Goal: Go to known website: Access a specific website the user already knows

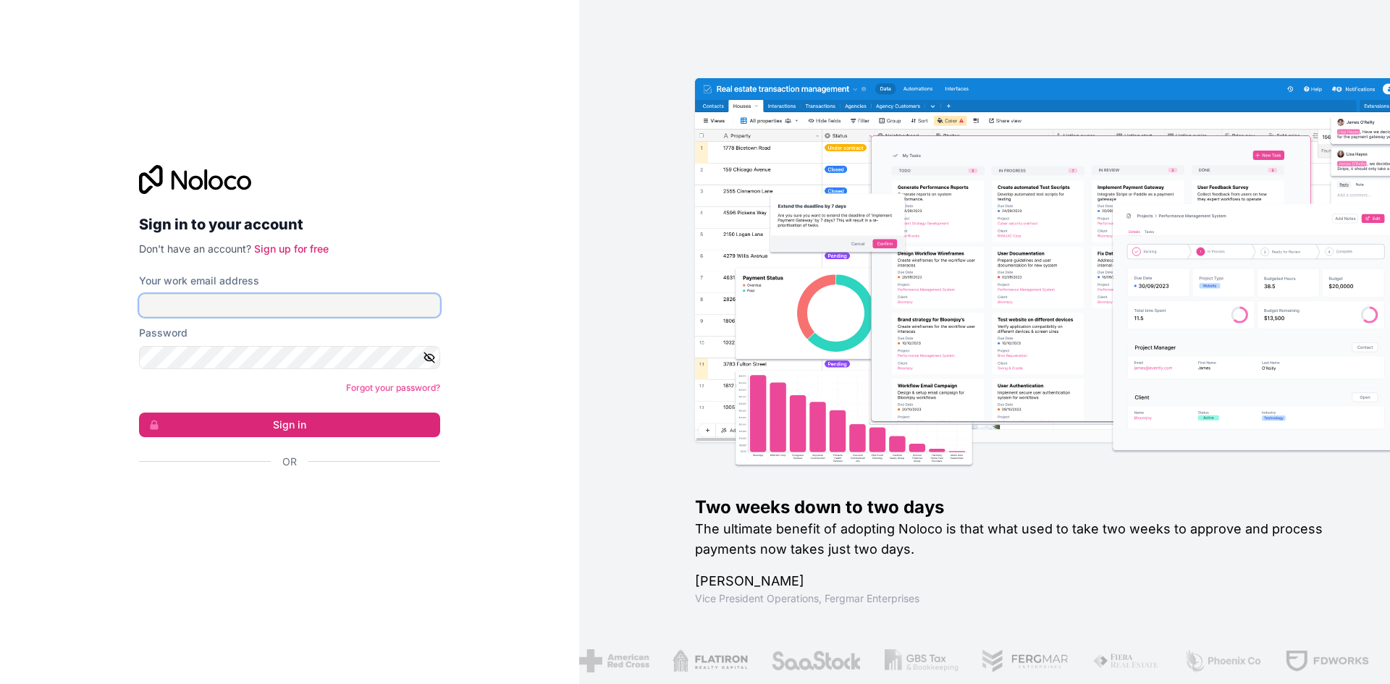
click at [332, 301] on input "Your work email address" at bounding box center [289, 305] width 301 height 23
click at [309, 312] on input "Your work email address" at bounding box center [289, 305] width 301 height 23
click at [0, 684] on com-1password-button at bounding box center [0, 684] width 0 height 0
click at [277, 308] on input "Your work email address" at bounding box center [289, 305] width 301 height 23
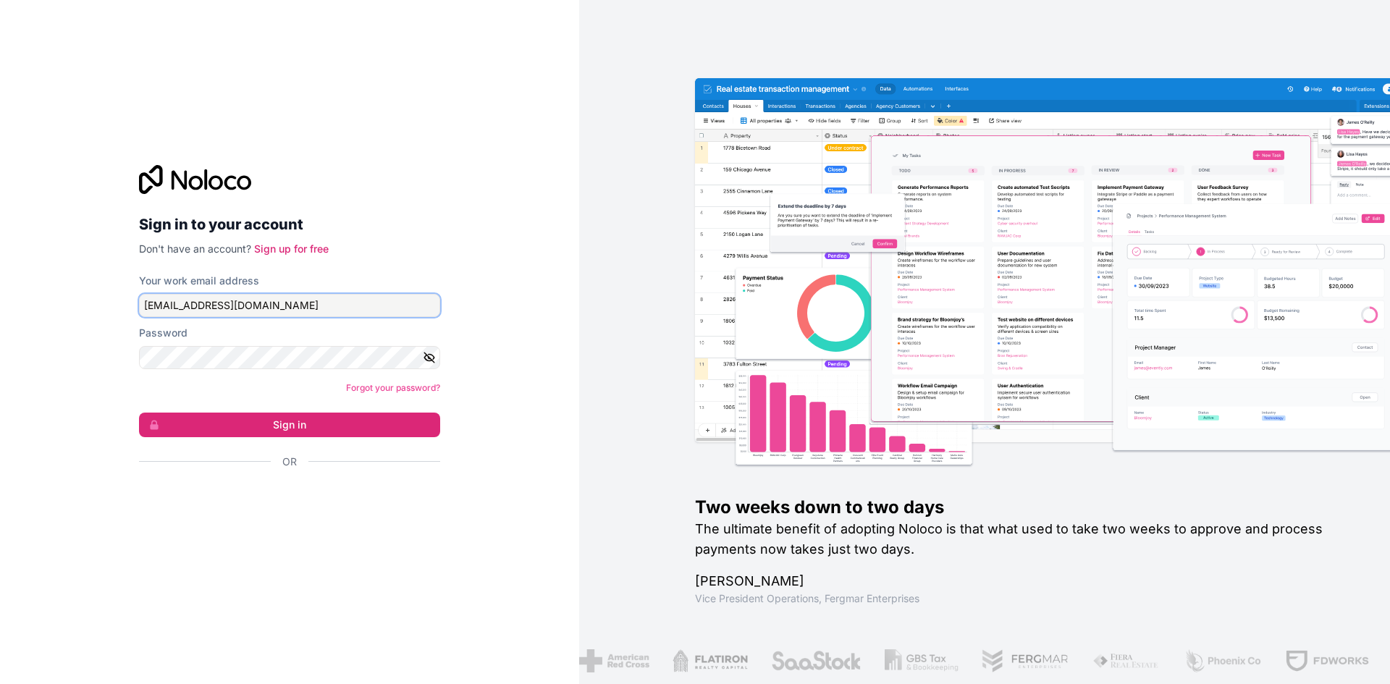
type input "[EMAIL_ADDRESS][DOMAIN_NAME]"
click at [139, 413] on button "Sign in" at bounding box center [289, 425] width 301 height 25
click at [206, 424] on button "Sign in" at bounding box center [289, 425] width 301 height 25
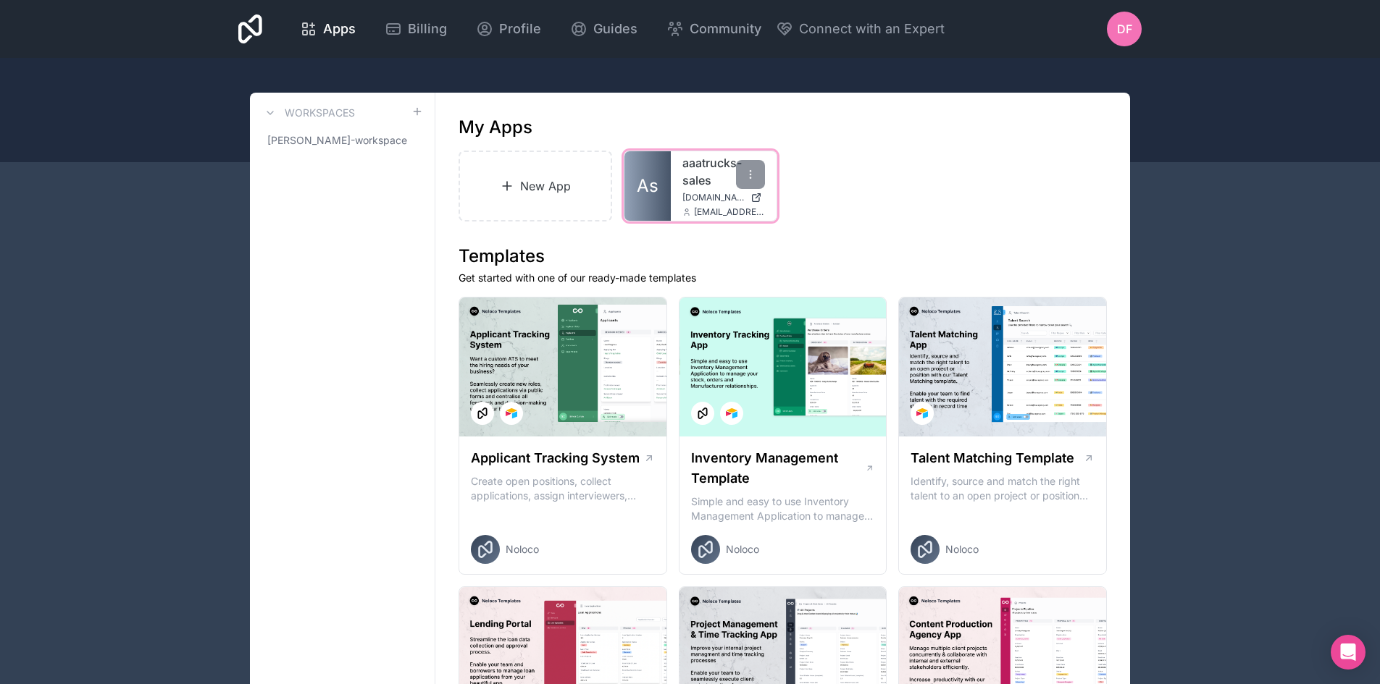
click at [675, 177] on div "aaatrucks-sales [DOMAIN_NAME] [EMAIL_ADDRESS][DOMAIN_NAME]" at bounding box center [724, 186] width 106 height 70
click at [703, 174] on link "aaatrucks-sales" at bounding box center [723, 171] width 83 height 35
